Goal: Information Seeking & Learning: Learn about a topic

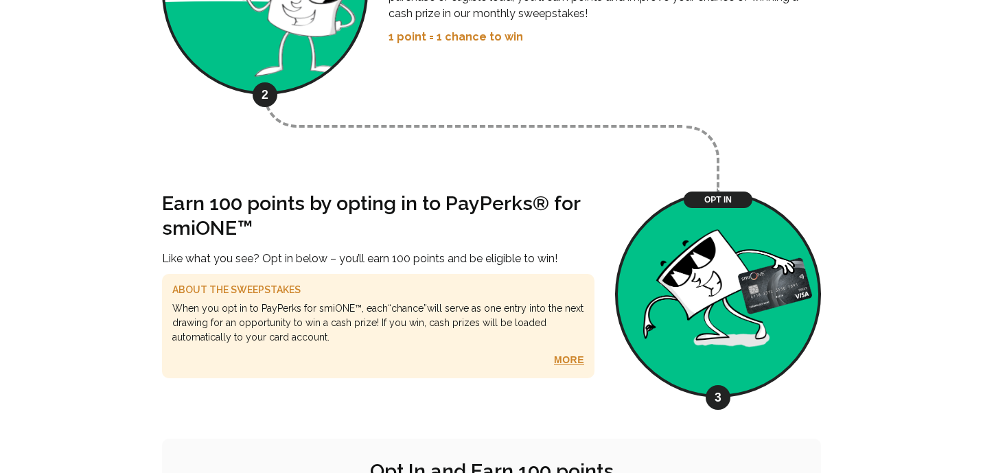
scroll to position [1192, 0]
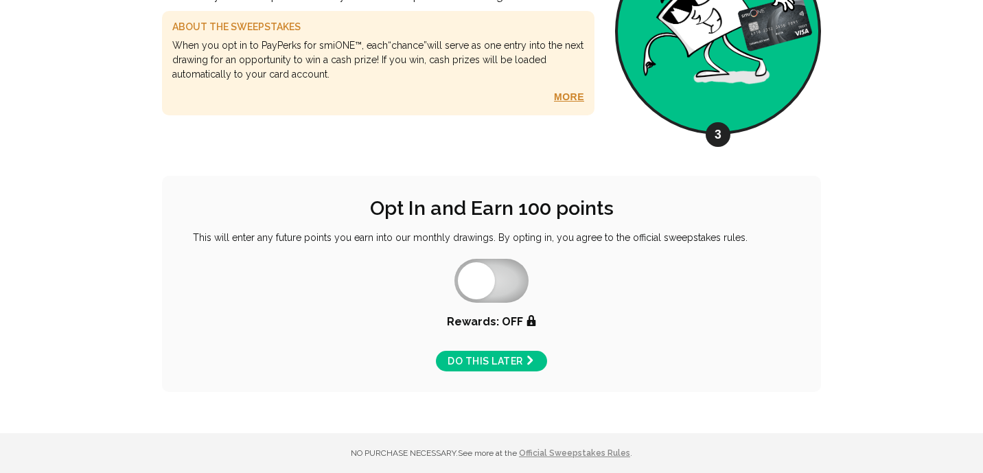
click at [490, 367] on link "Do this later →" at bounding box center [491, 361] width 111 height 21
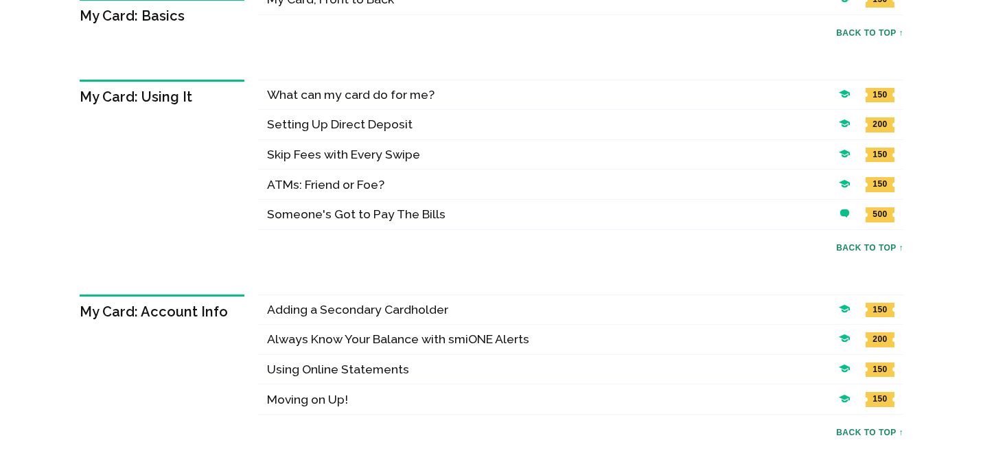
scroll to position [465, 0]
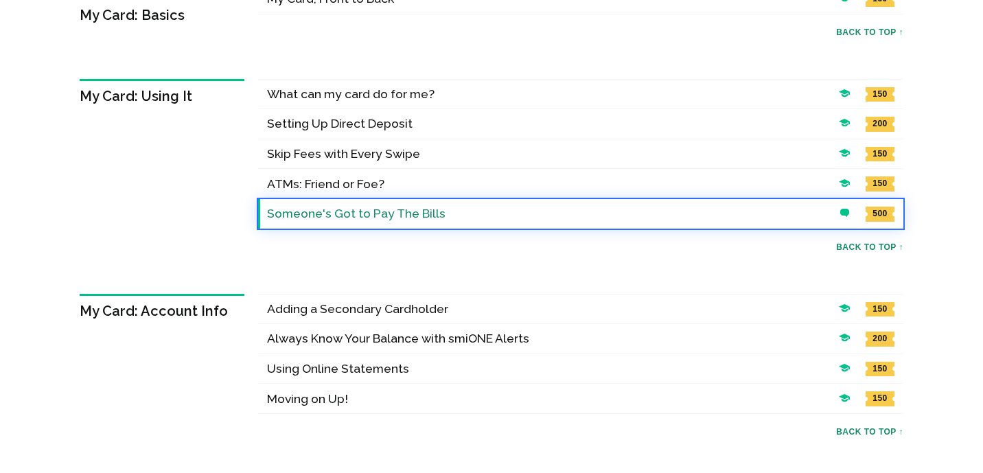
click at [380, 213] on h4 "Someone's Got to Pay The Bills" at bounding box center [549, 213] width 565 height 15
